Goal: Browse casually

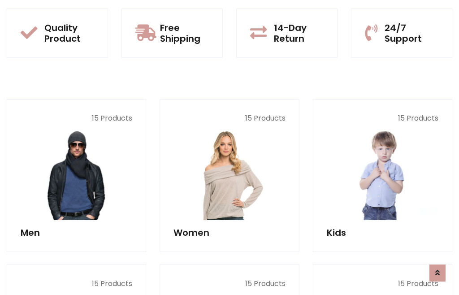
scroll to position [730, 0]
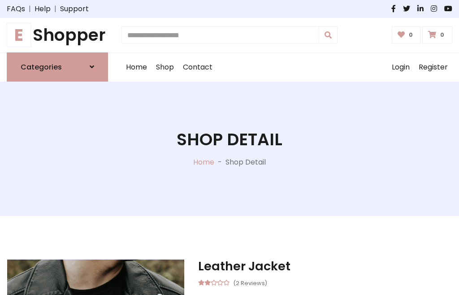
click at [57, 35] on h1 "E Shopper" at bounding box center [57, 35] width 101 height 20
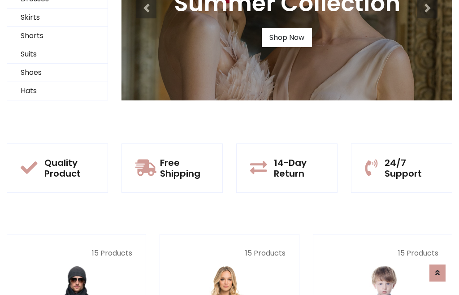
scroll to position [87, 0]
